Goal: Information Seeking & Learning: Learn about a topic

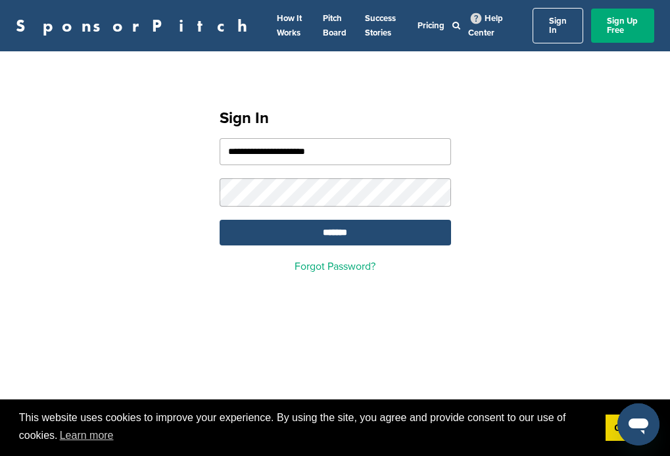
type input "**********"
click at [335, 225] on input "*******" at bounding box center [336, 233] width 232 height 26
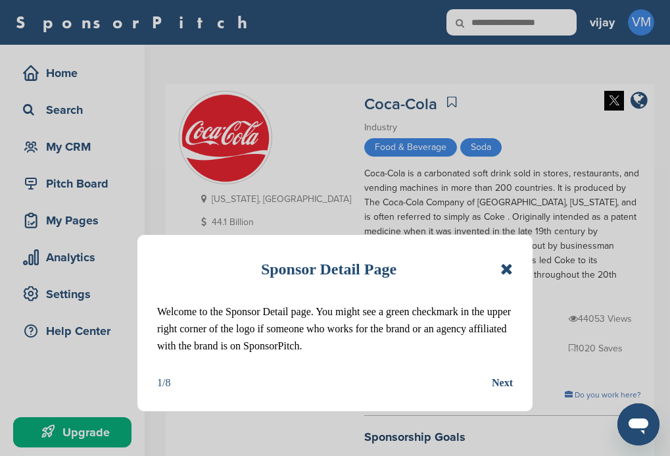
click at [505, 264] on icon at bounding box center [507, 269] width 13 height 16
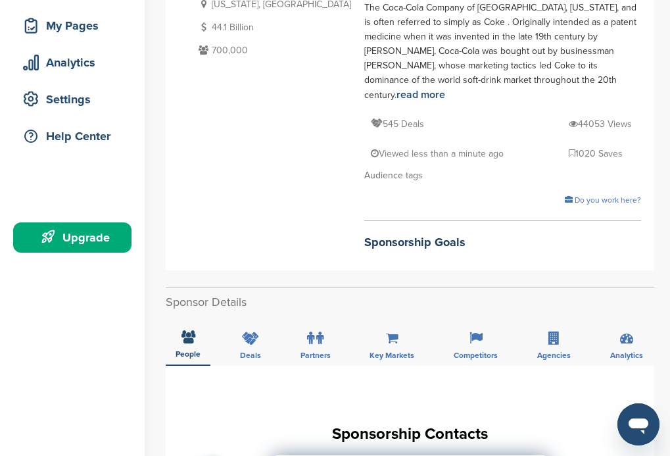
scroll to position [197, 0]
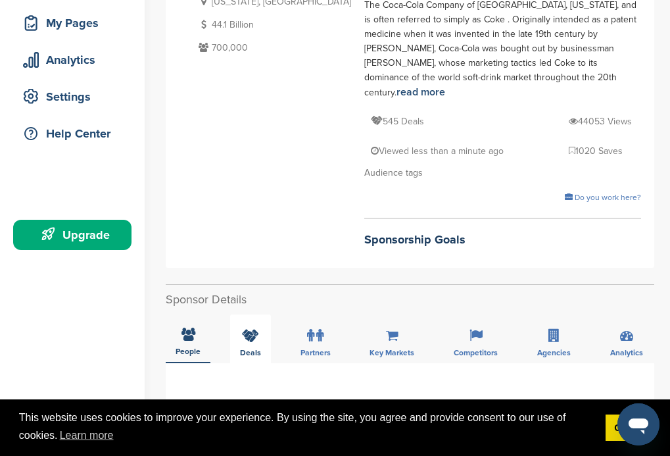
click at [253, 329] on icon at bounding box center [250, 335] width 17 height 13
click at [188, 349] on span "People" at bounding box center [188, 353] width 25 height 8
click at [260, 314] on div "Deals" at bounding box center [250, 338] width 41 height 49
click at [188, 349] on span "People" at bounding box center [188, 353] width 25 height 8
click at [318, 329] on icon at bounding box center [319, 335] width 7 height 13
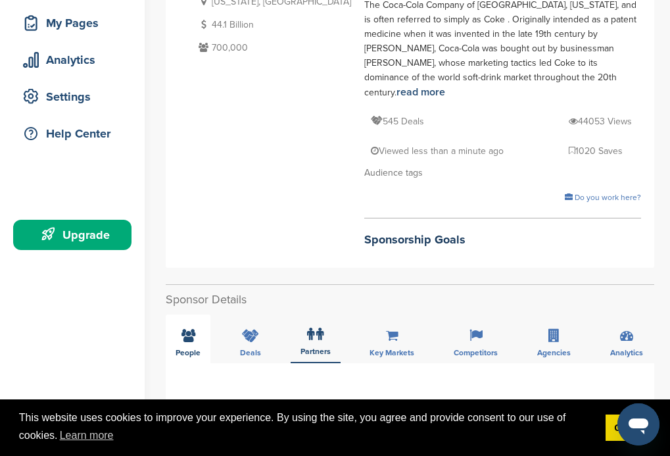
click at [188, 349] on span "People" at bounding box center [188, 353] width 25 height 8
click at [485, 314] on div "Competitors" at bounding box center [476, 338] width 64 height 49
click at [188, 349] on span "People" at bounding box center [188, 353] width 25 height 8
click at [624, 329] on icon at bounding box center [626, 335] width 13 height 13
click at [550, 329] on icon at bounding box center [554, 335] width 11 height 13
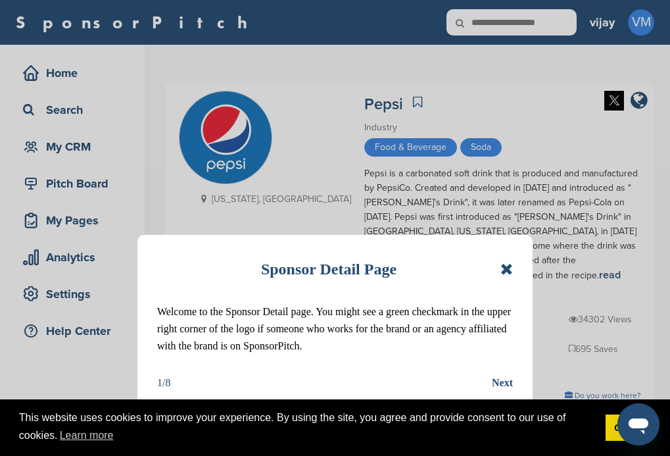
click at [516, 268] on div "Sponsor Detail Page Welcome to the Sponsor Detail page. You might see a green c…" at bounding box center [335, 323] width 395 height 176
click at [511, 269] on icon at bounding box center [507, 269] width 13 height 16
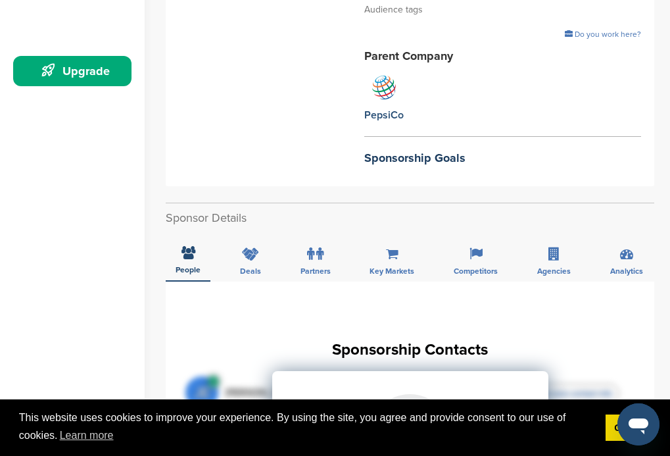
scroll to position [461, 0]
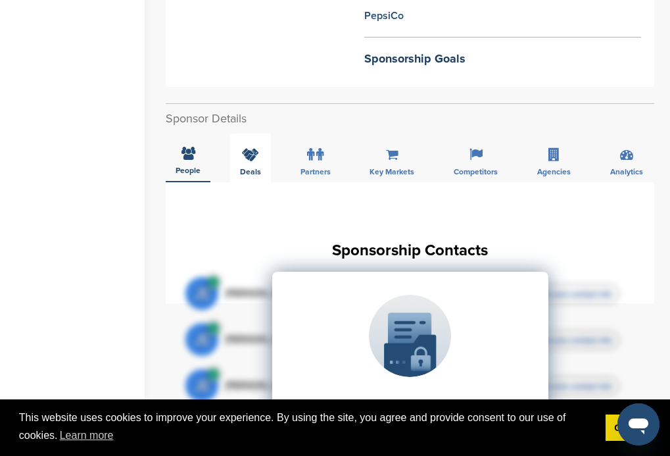
click at [244, 134] on div "Deals" at bounding box center [250, 158] width 41 height 49
click at [188, 168] on span "People" at bounding box center [188, 172] width 25 height 8
click at [318, 148] on icon at bounding box center [319, 154] width 7 height 13
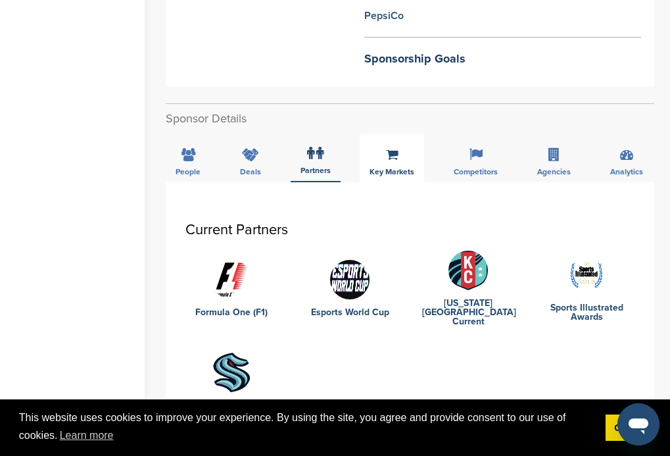
click at [188, 168] on span "People" at bounding box center [188, 172] width 25 height 8
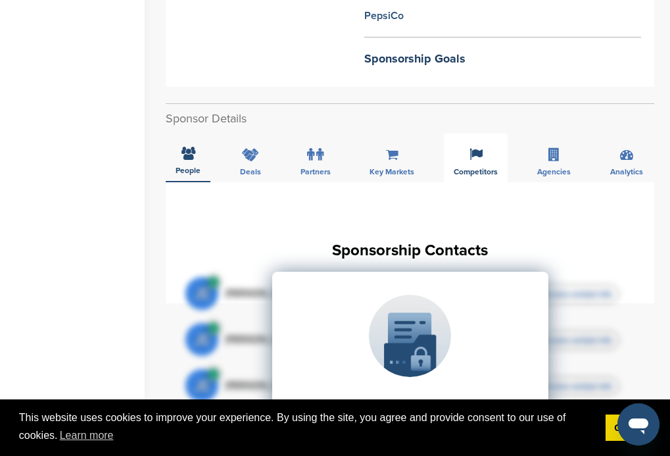
click at [486, 168] on span "Competitors" at bounding box center [476, 172] width 44 height 8
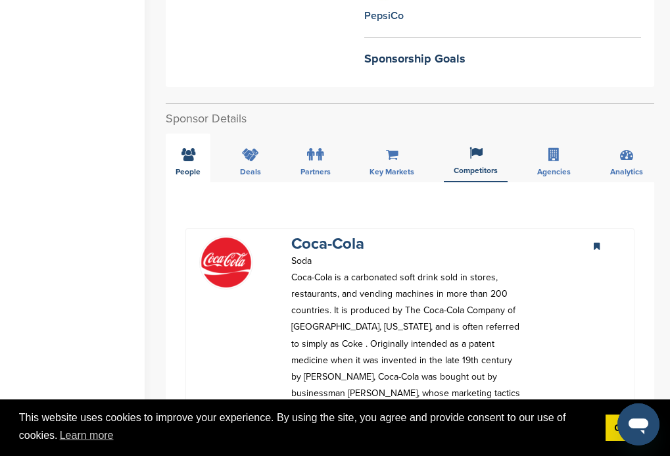
click at [188, 168] on span "People" at bounding box center [188, 172] width 25 height 8
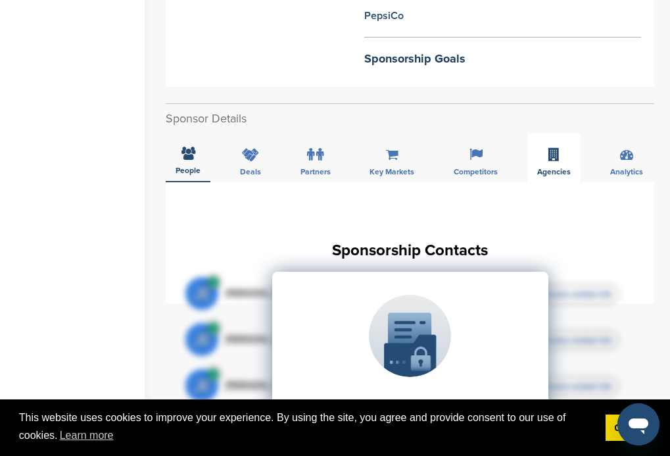
click at [551, 168] on span "Agencies" at bounding box center [555, 172] width 34 height 8
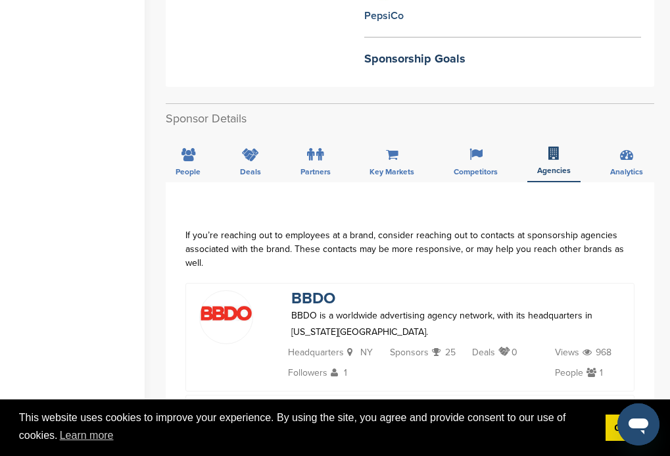
click at [188, 168] on span "People" at bounding box center [188, 172] width 25 height 8
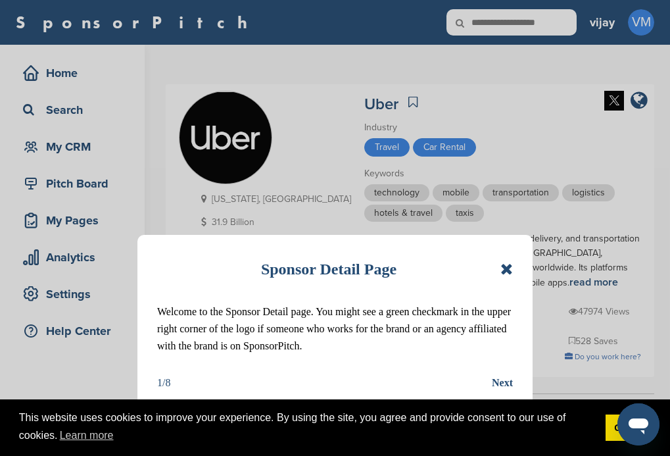
click at [508, 274] on icon at bounding box center [507, 269] width 13 height 16
